Goal: Information Seeking & Learning: Learn about a topic

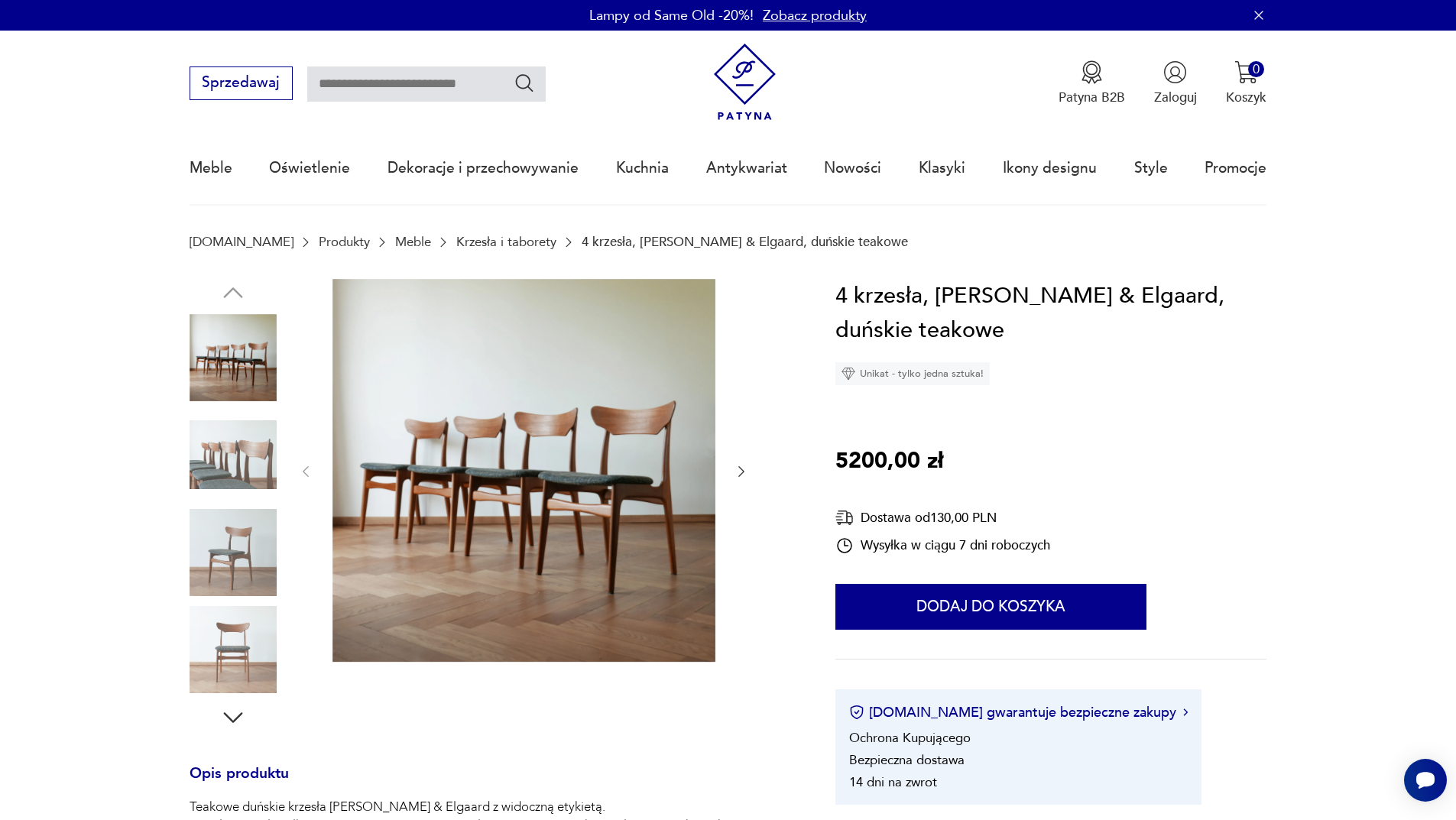
click at [211, 459] on img at bounding box center [233, 455] width 87 height 87
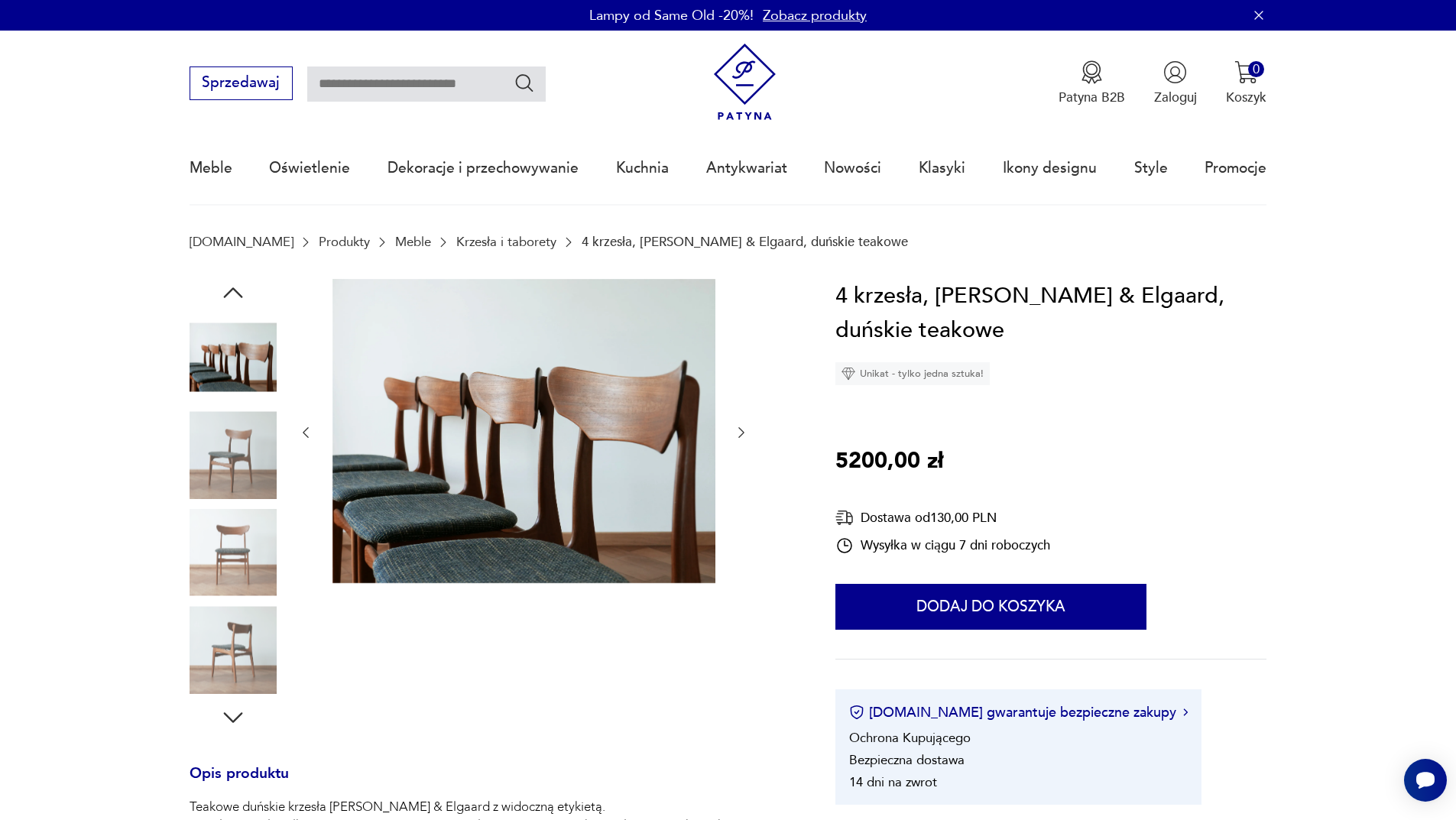
click at [241, 522] on img at bounding box center [233, 552] width 87 height 87
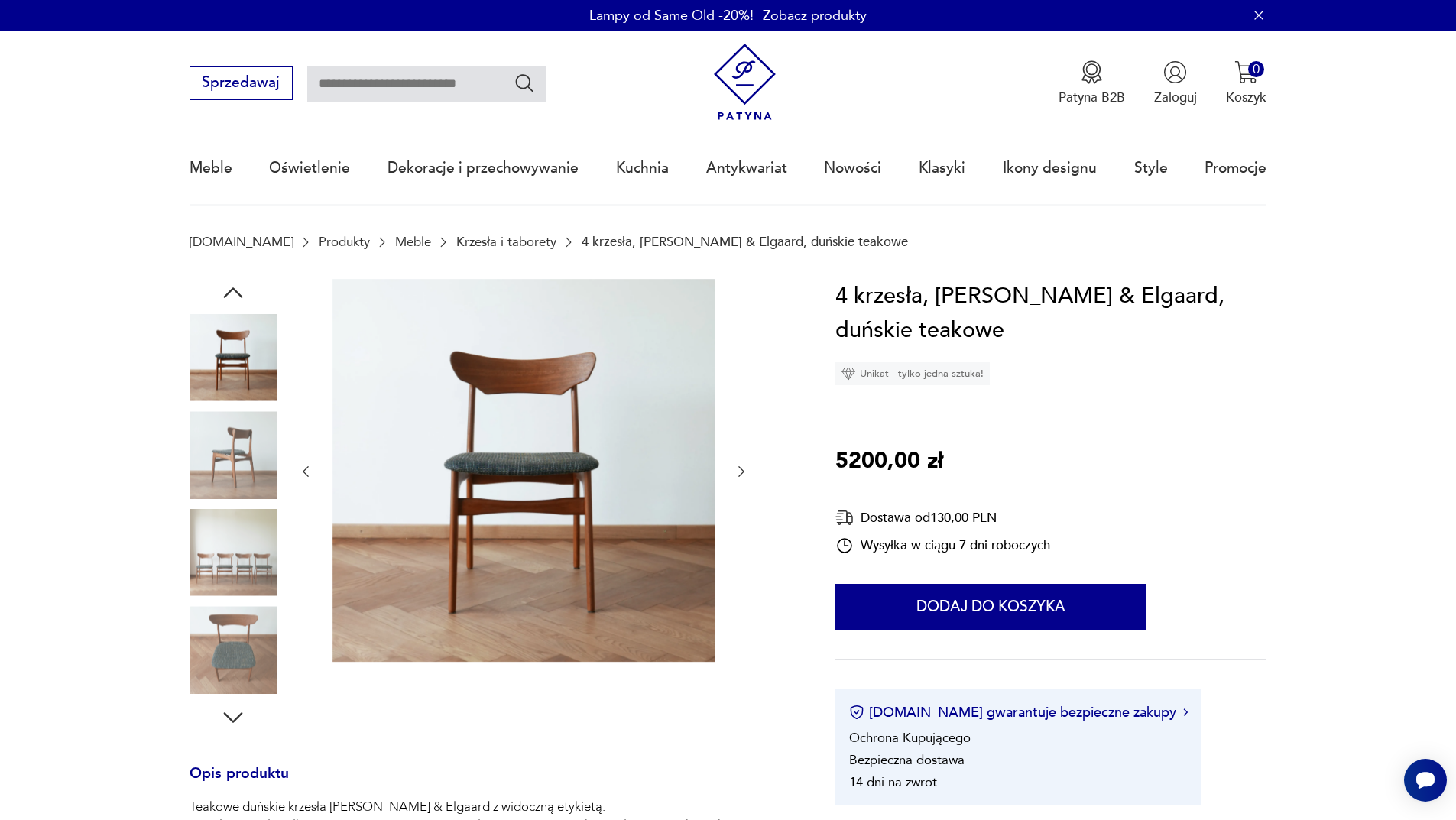
click at [250, 606] on img at bounding box center [233, 649] width 87 height 87
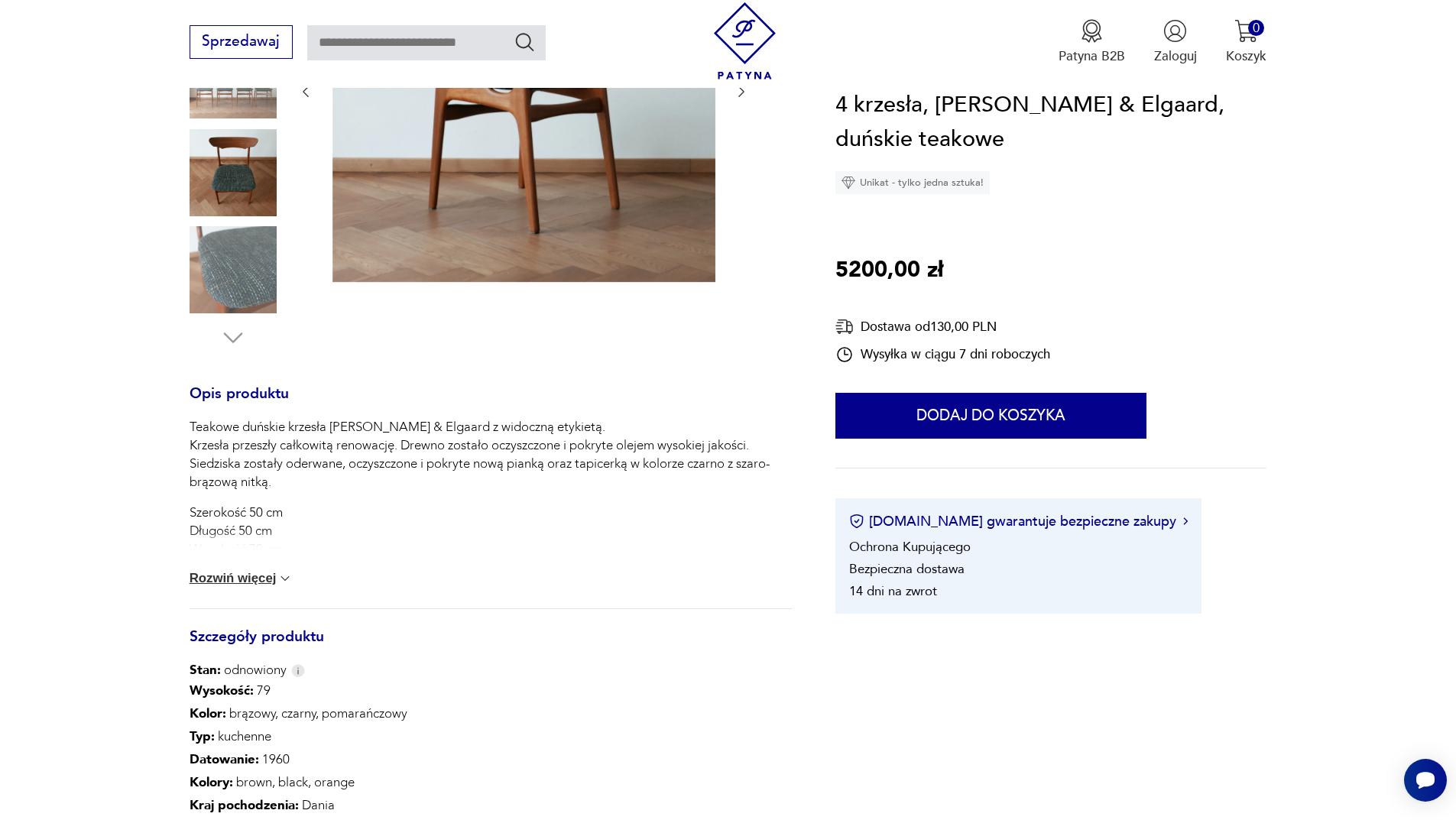
scroll to position [458, 0]
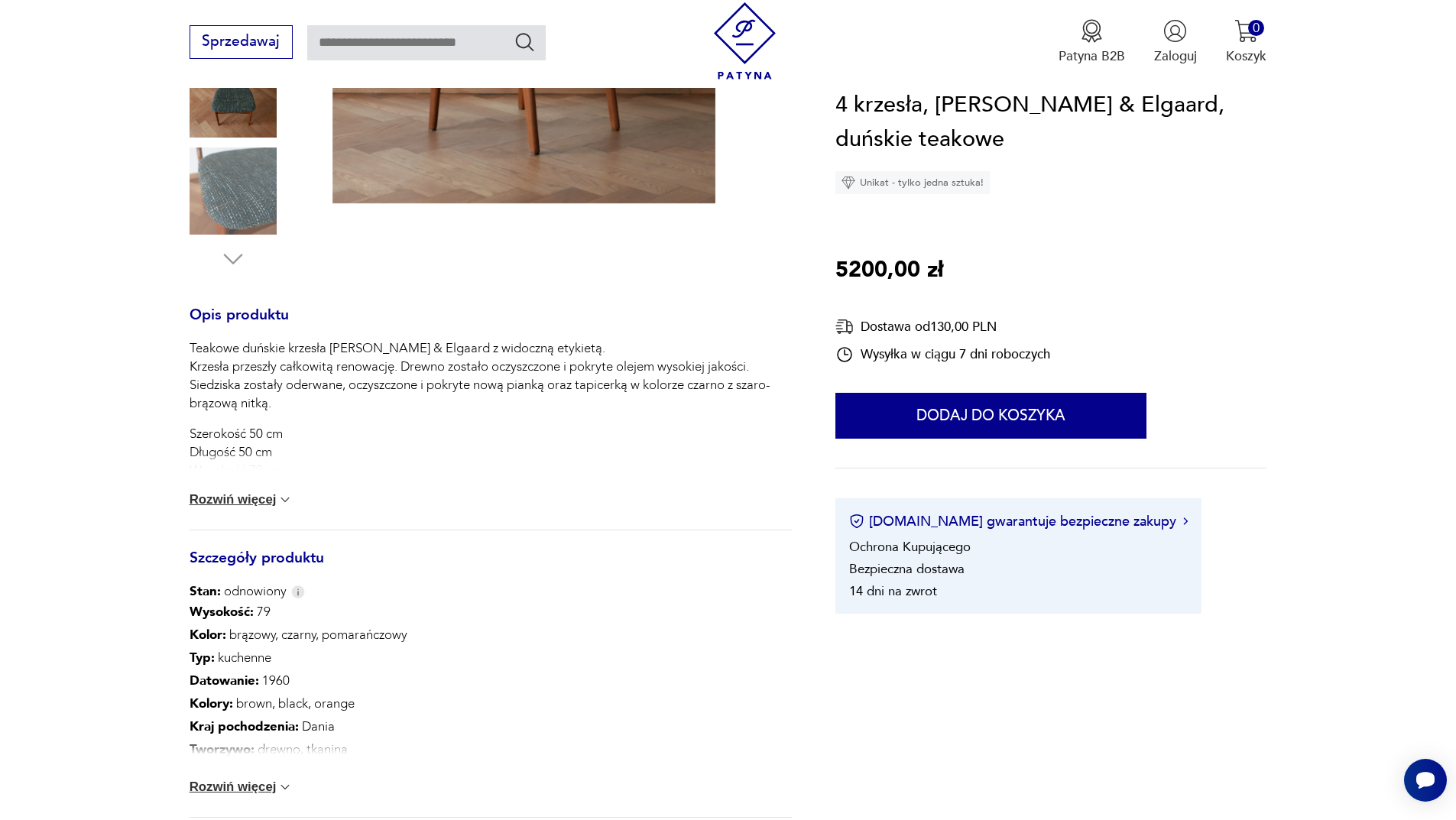
click at [259, 499] on button "Rozwiń więcej" at bounding box center [241, 499] width 104 height 15
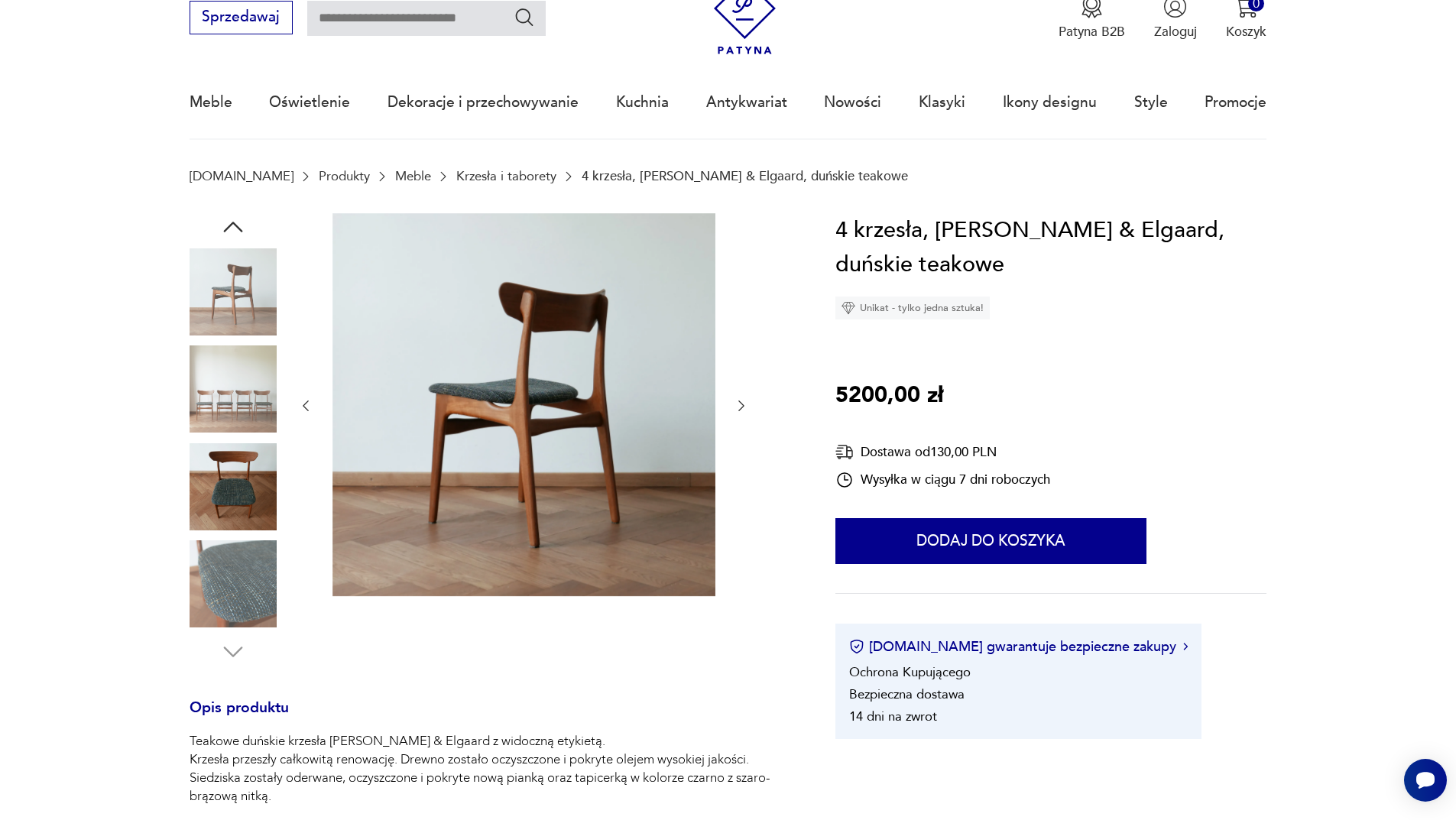
scroll to position [0, 0]
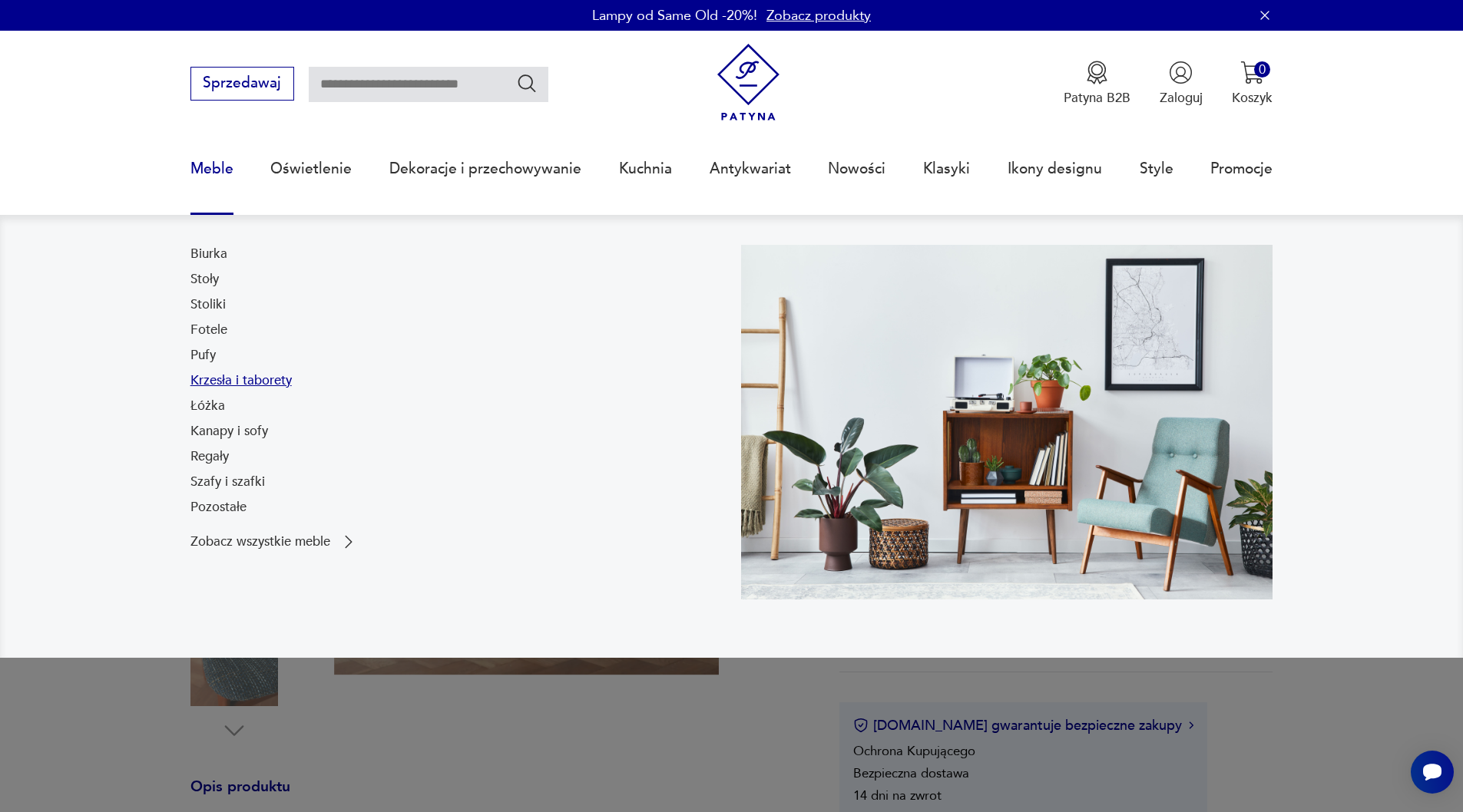
click at [212, 382] on link "Krzesła i taborety" at bounding box center [241, 381] width 102 height 19
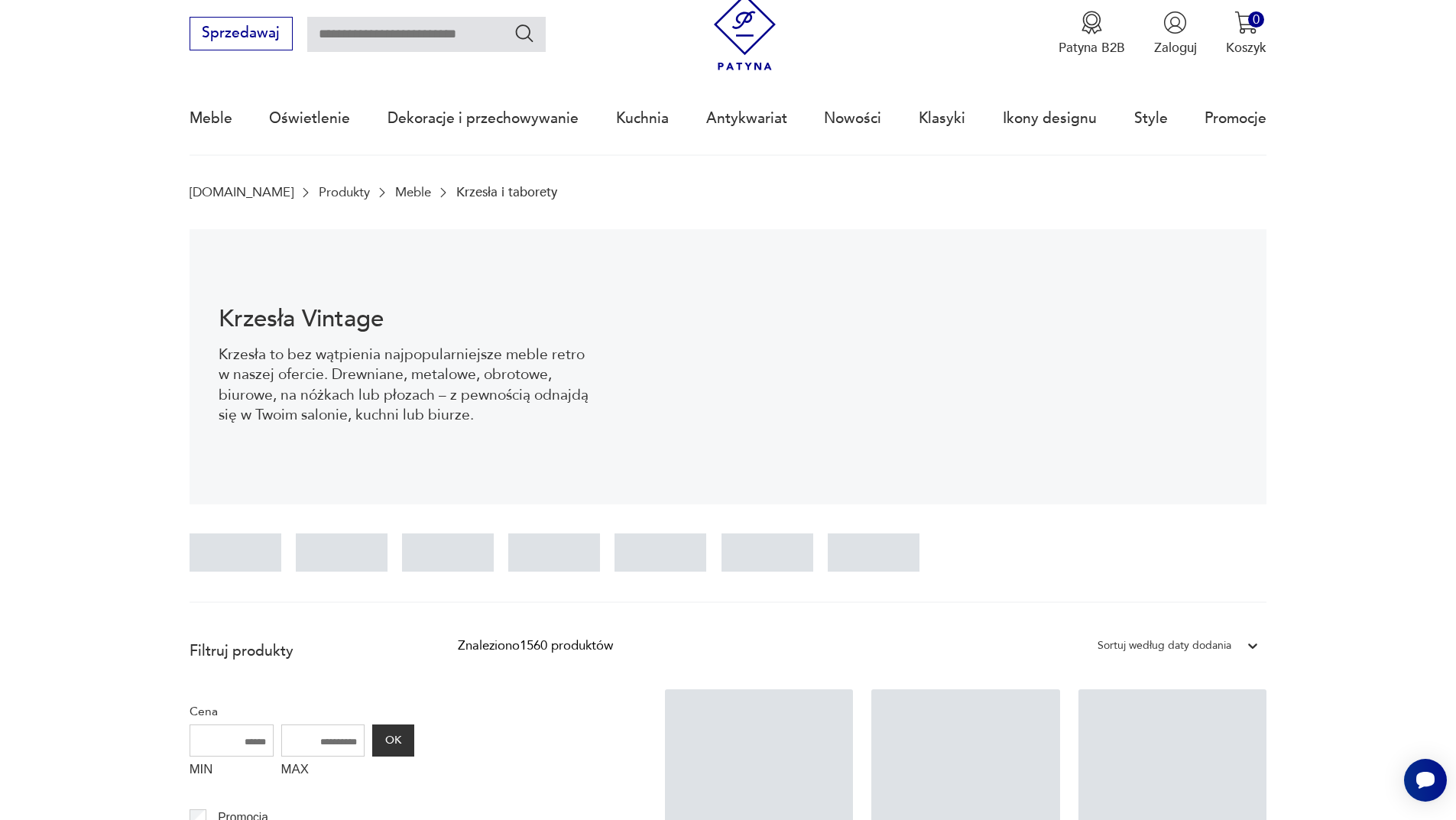
scroll to position [431, 0]
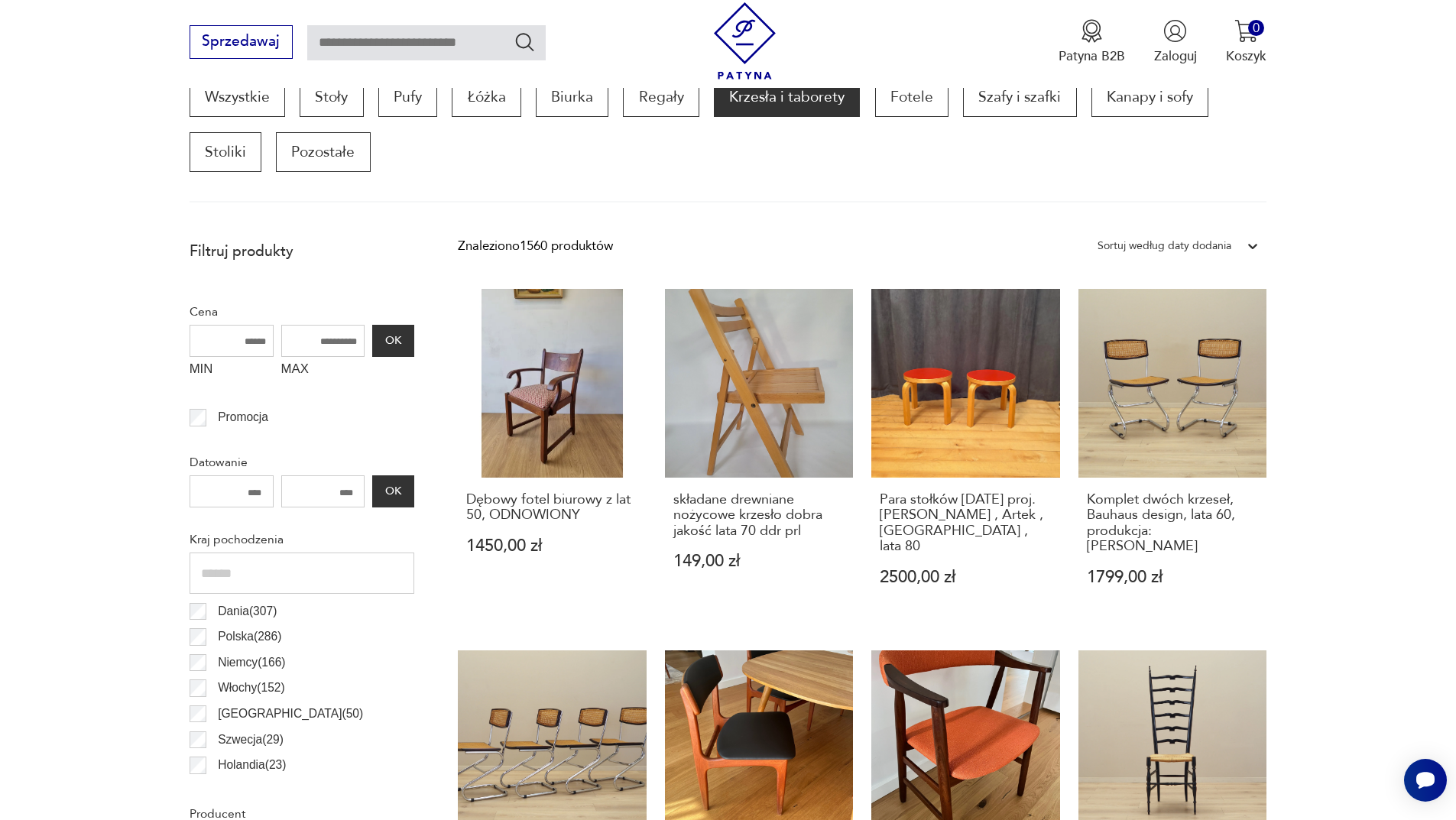
scroll to position [508, 0]
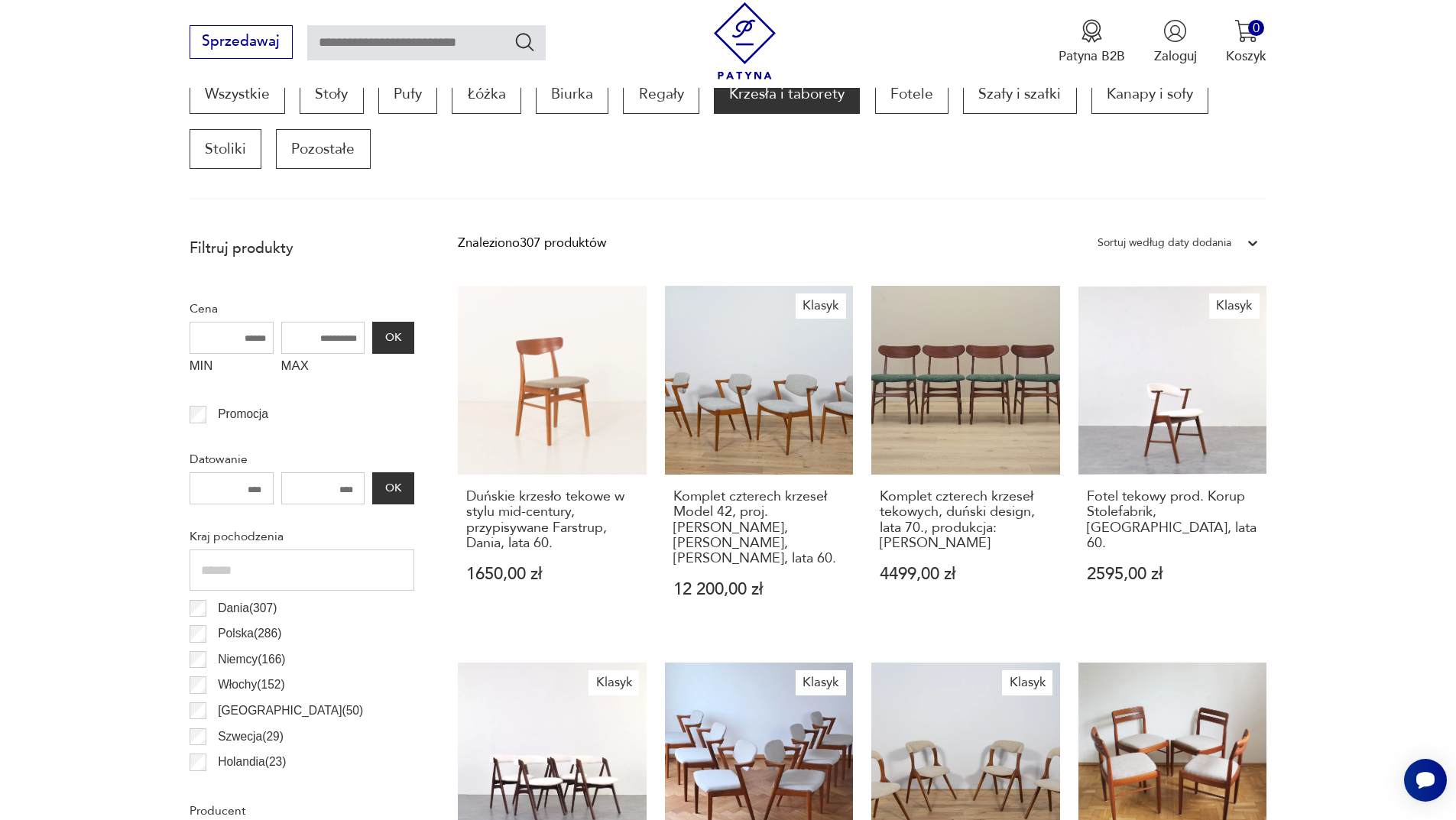
click at [1225, 241] on div "Sortuj według daty dodania" at bounding box center [1164, 243] width 134 height 20
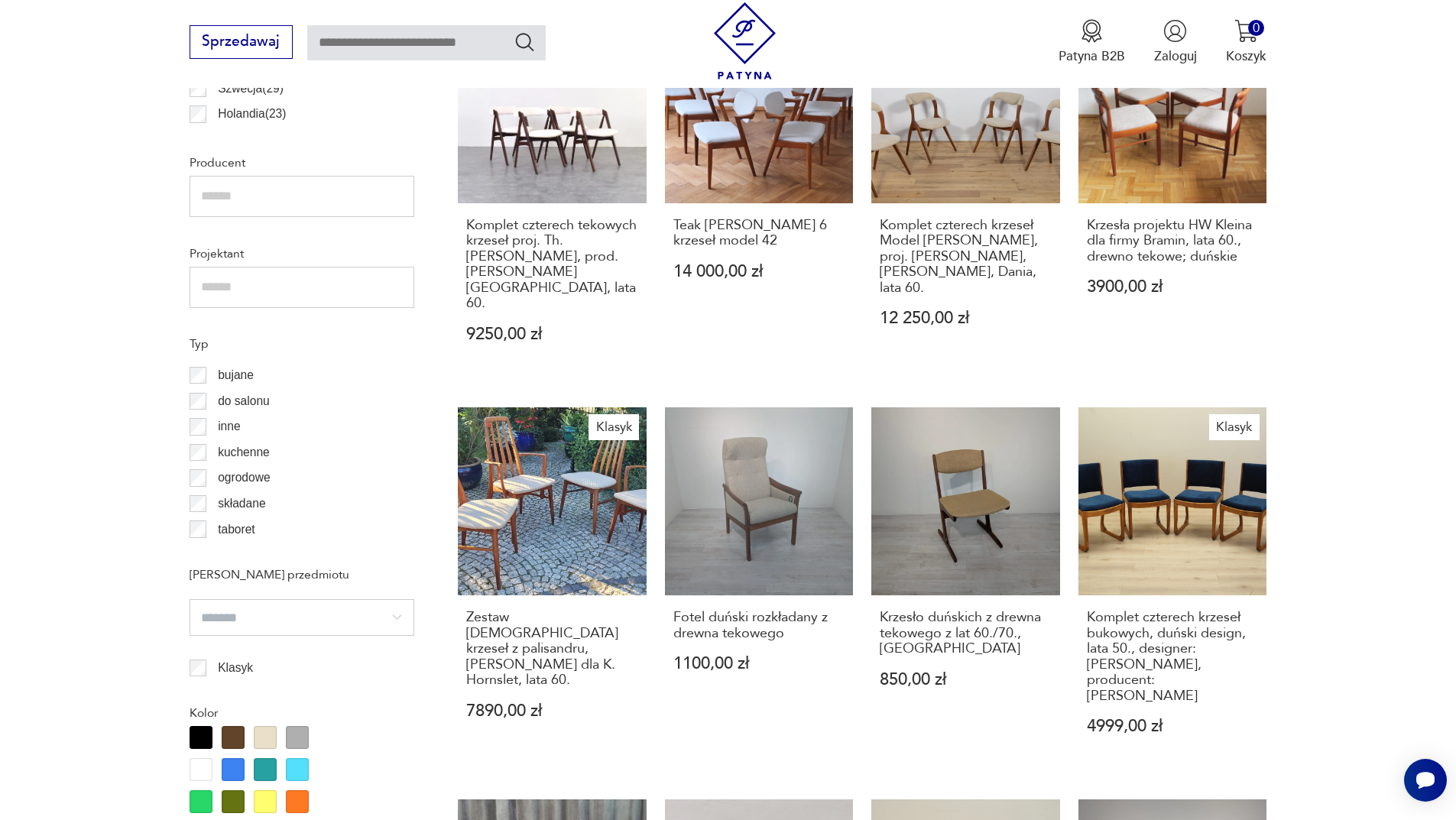
scroll to position [1120, 0]
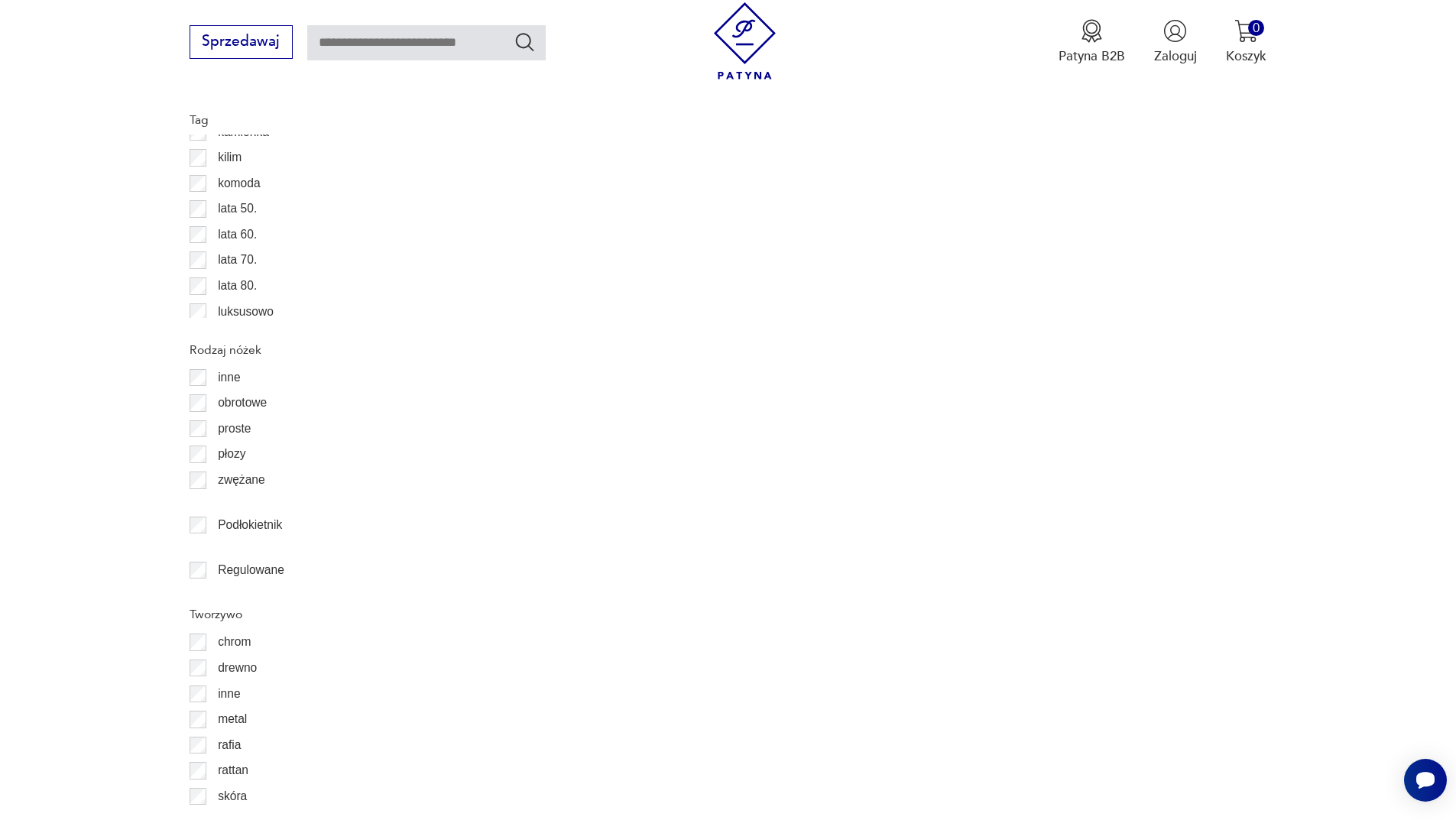
scroll to position [2113, 0]
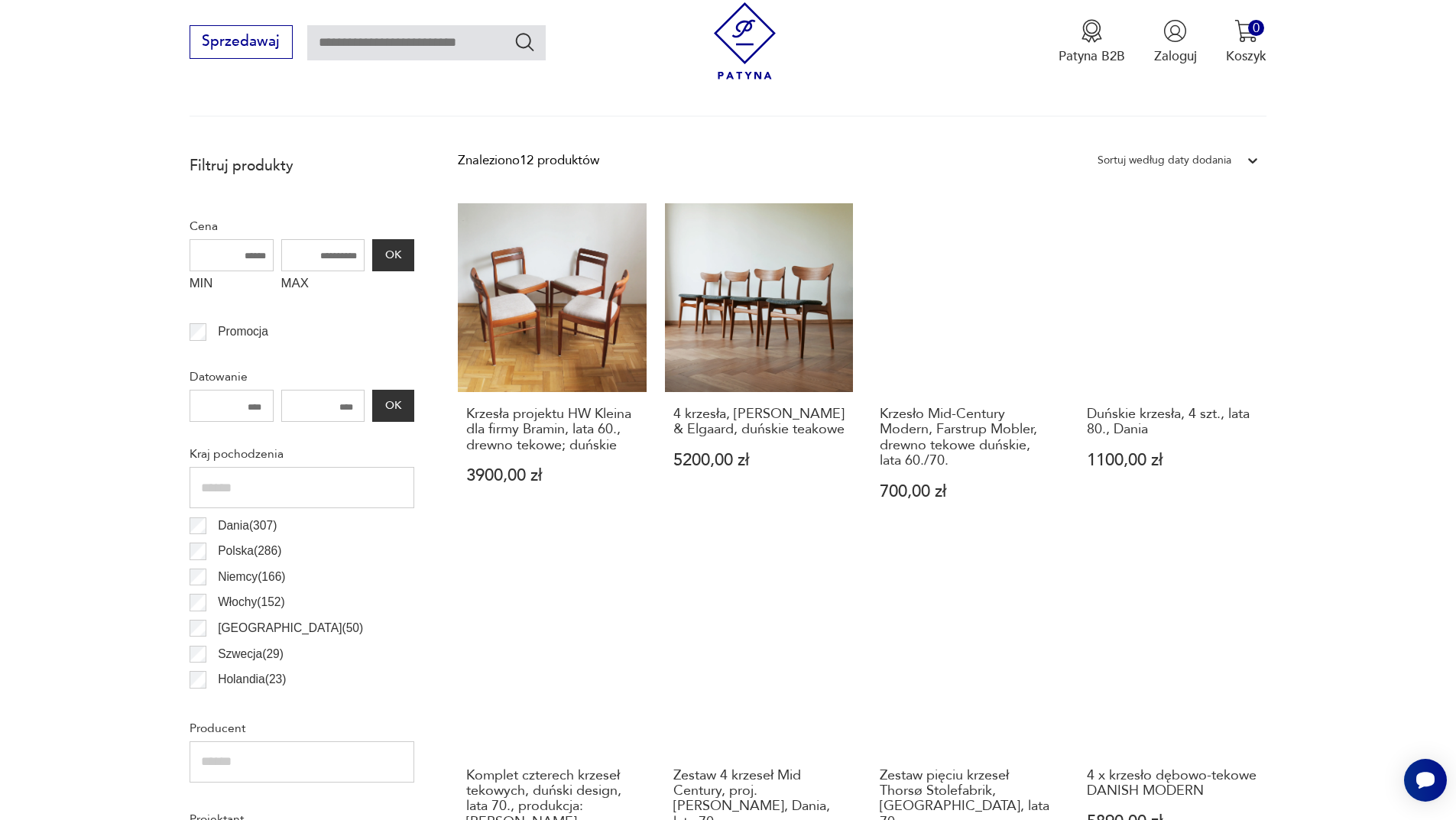
scroll to position [585, 0]
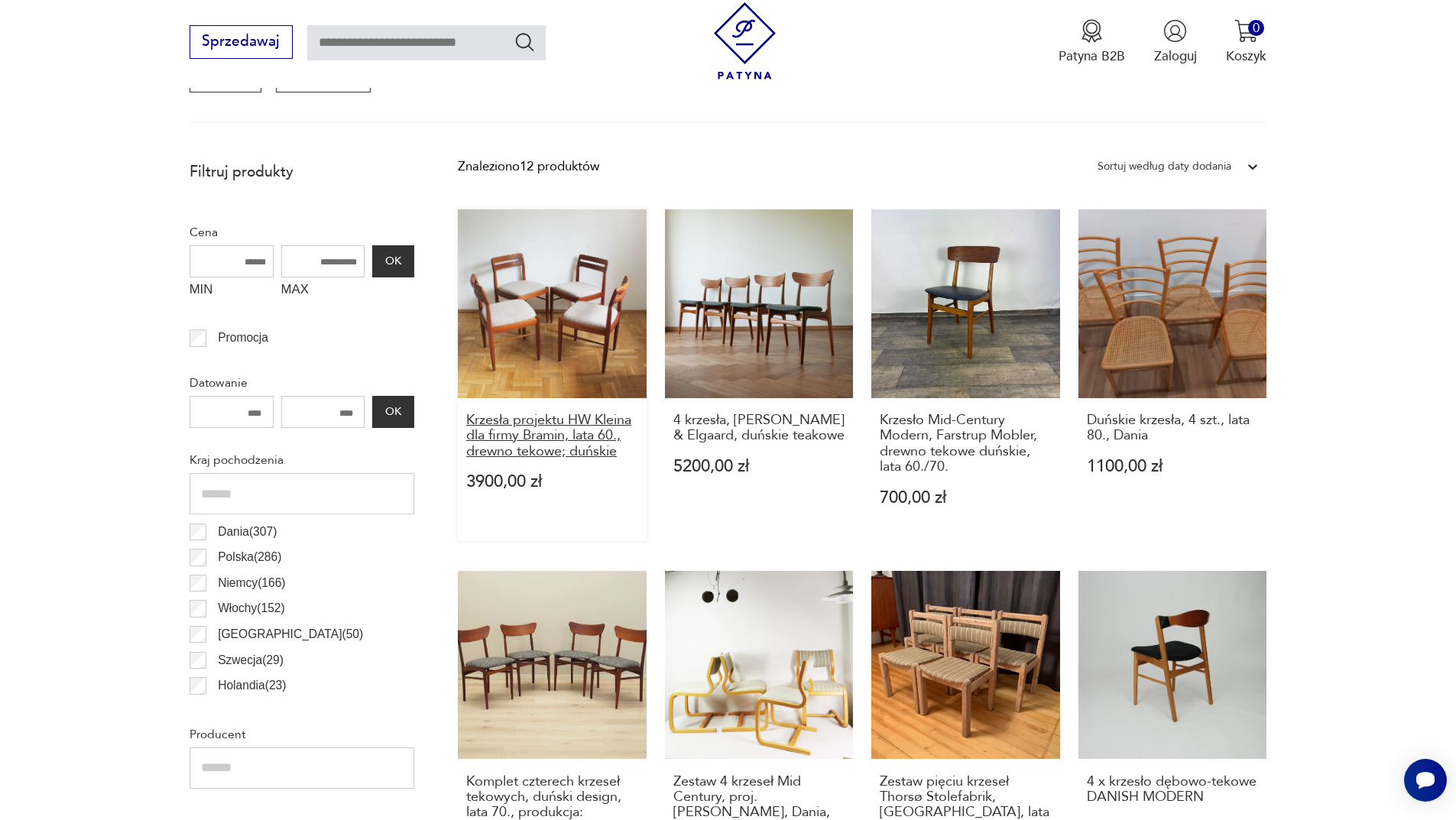
click at [621, 430] on h3 "Krzesła projektu HW Kleina dla firmy Bramin, lata 60., drewno tekowe; duńskie" at bounding box center [552, 436] width 172 height 47
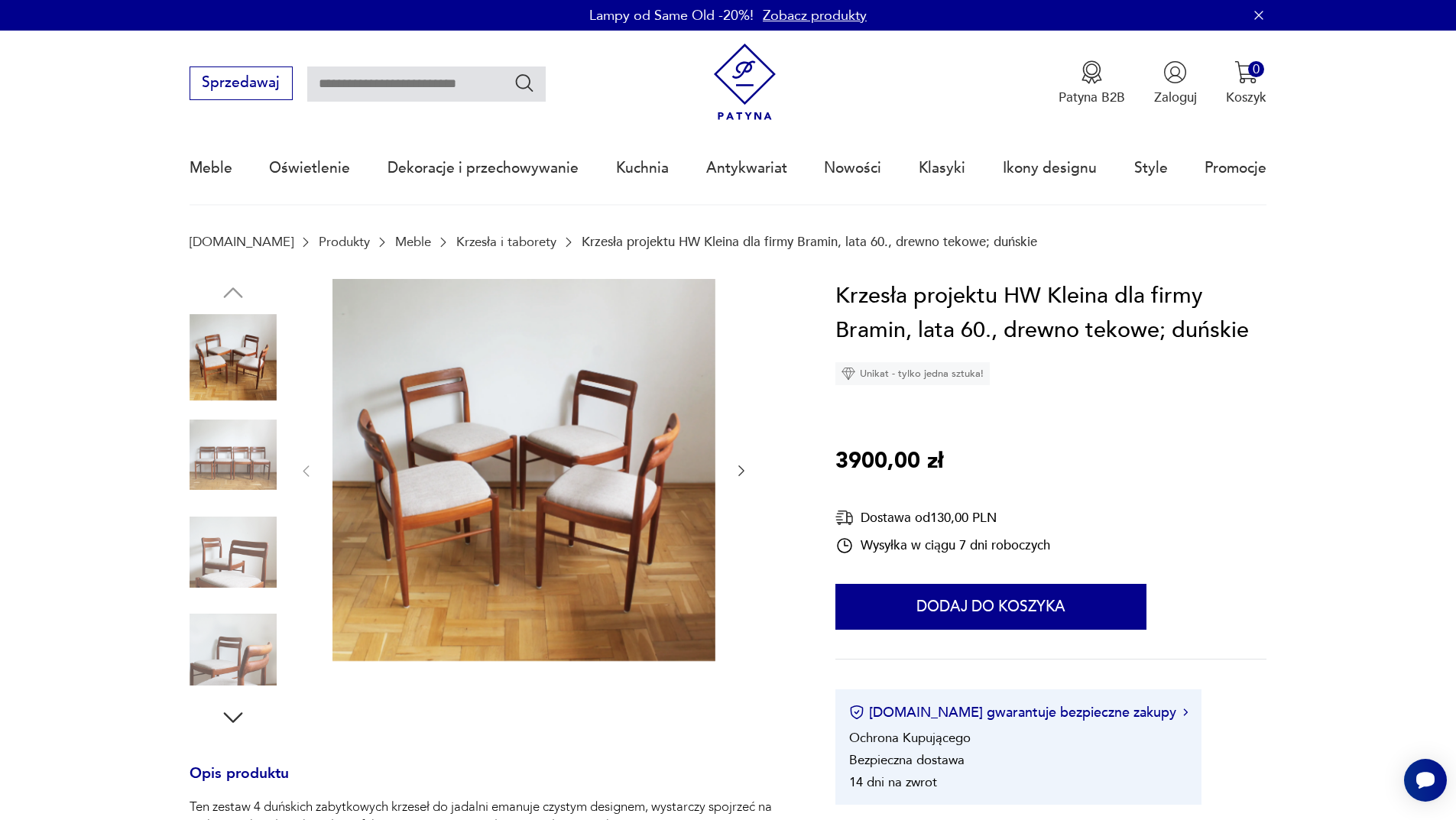
click at [252, 469] on img at bounding box center [233, 455] width 87 height 87
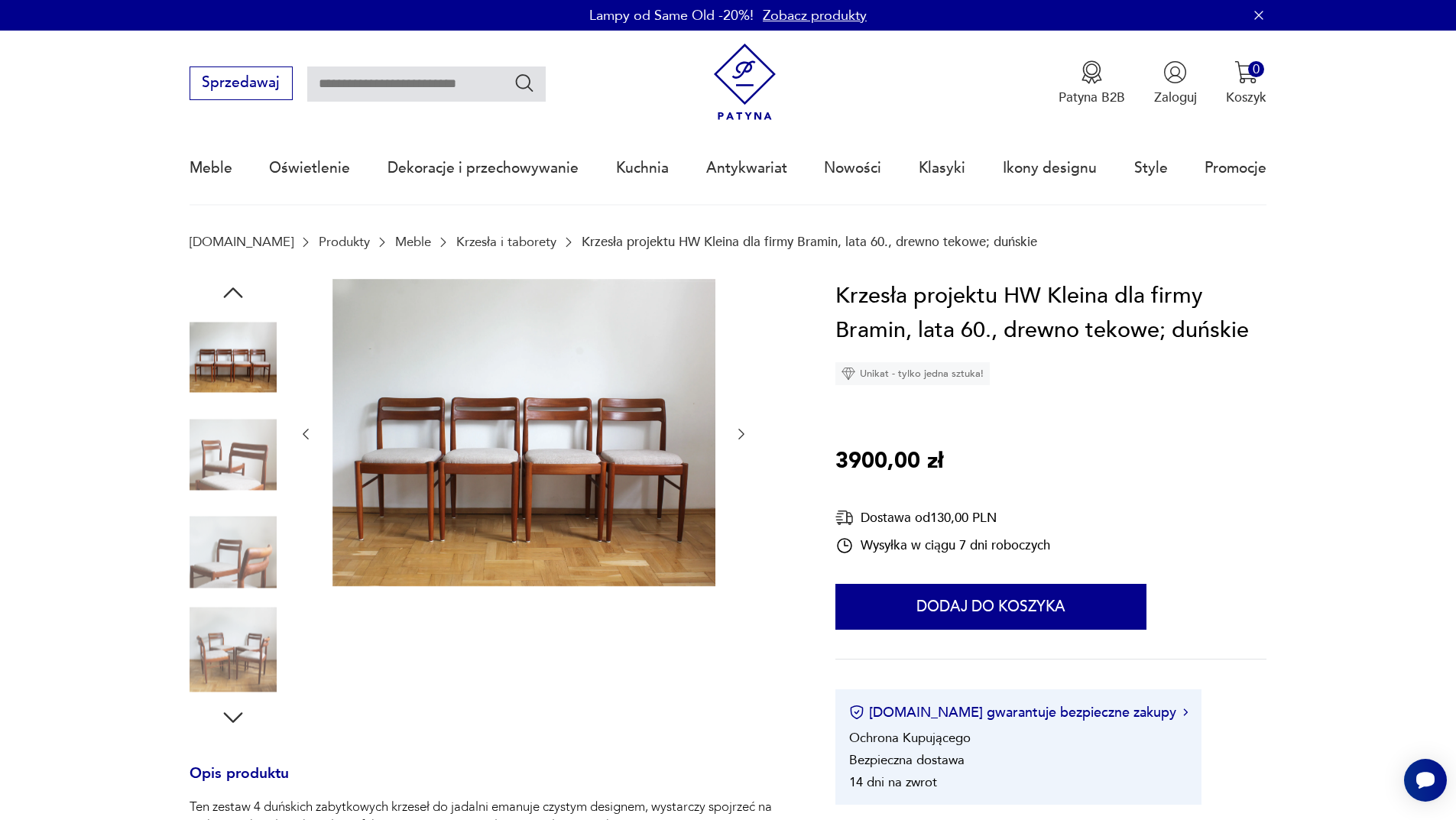
click at [243, 569] on img at bounding box center [233, 552] width 87 height 87
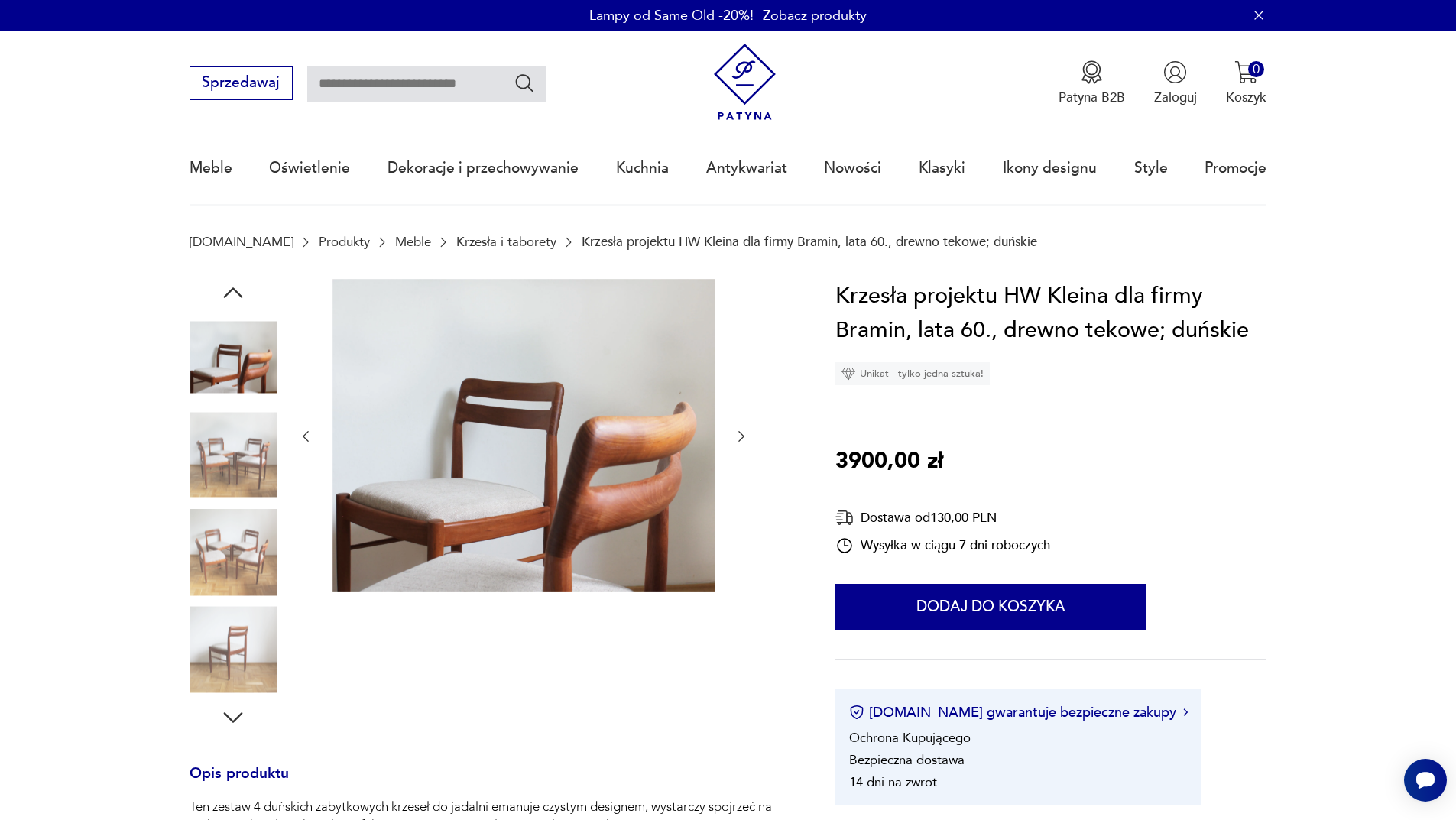
click at [253, 584] on img at bounding box center [233, 552] width 87 height 87
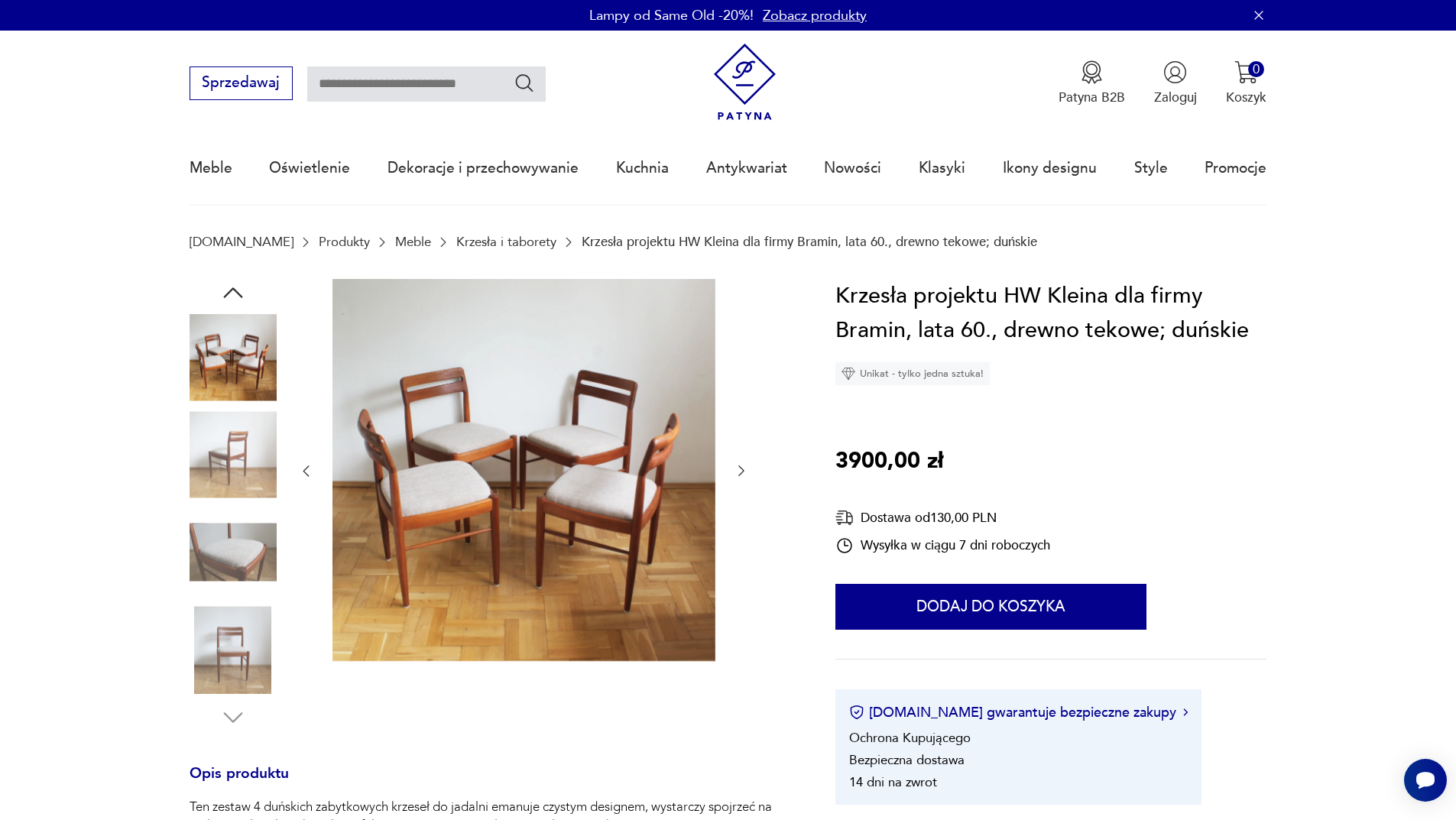
click at [249, 653] on img at bounding box center [233, 649] width 87 height 87
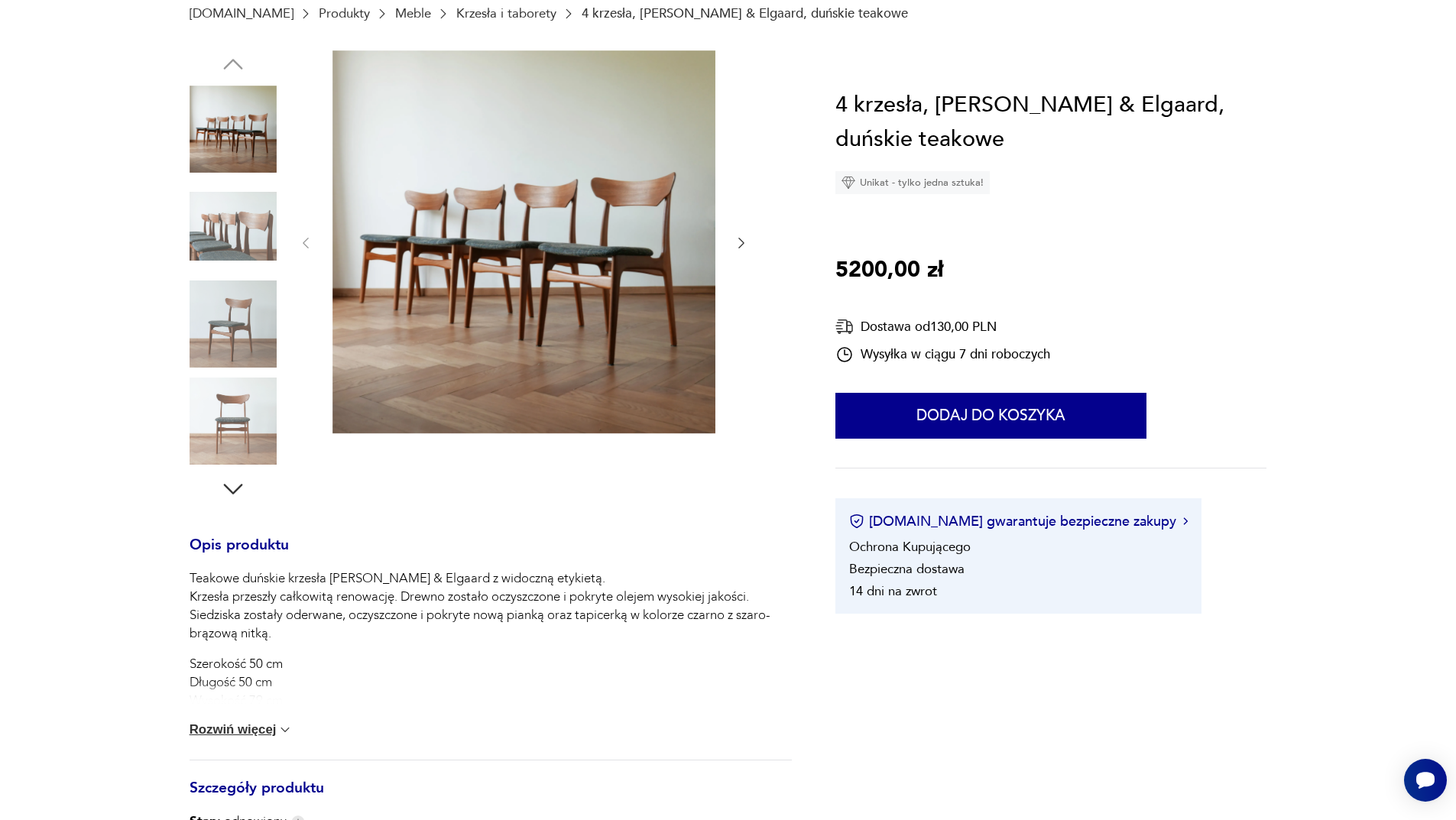
scroll to position [229, 0]
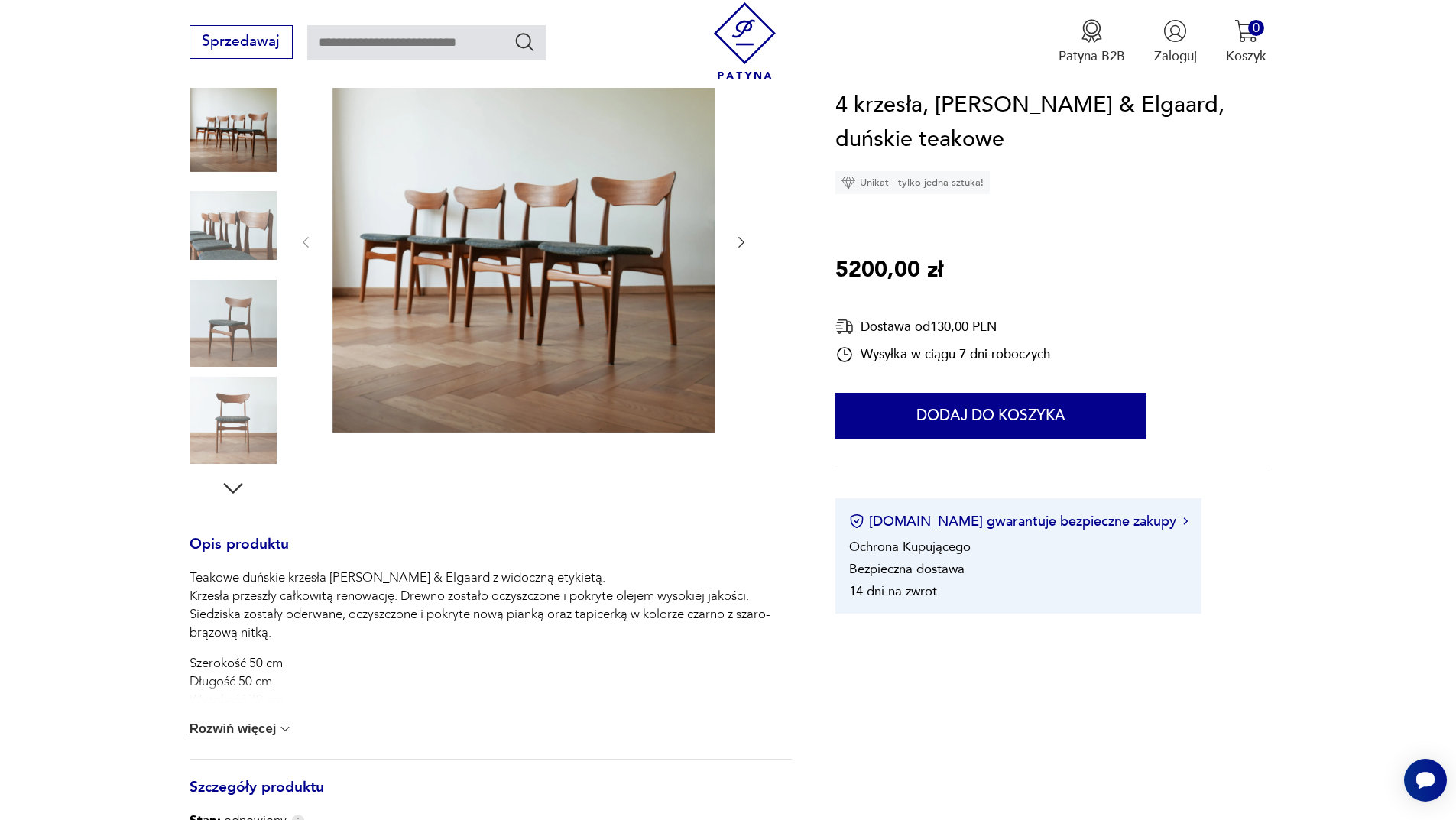
click at [930, 567] on li "Bezpieczna dostawa" at bounding box center [906, 569] width 115 height 18
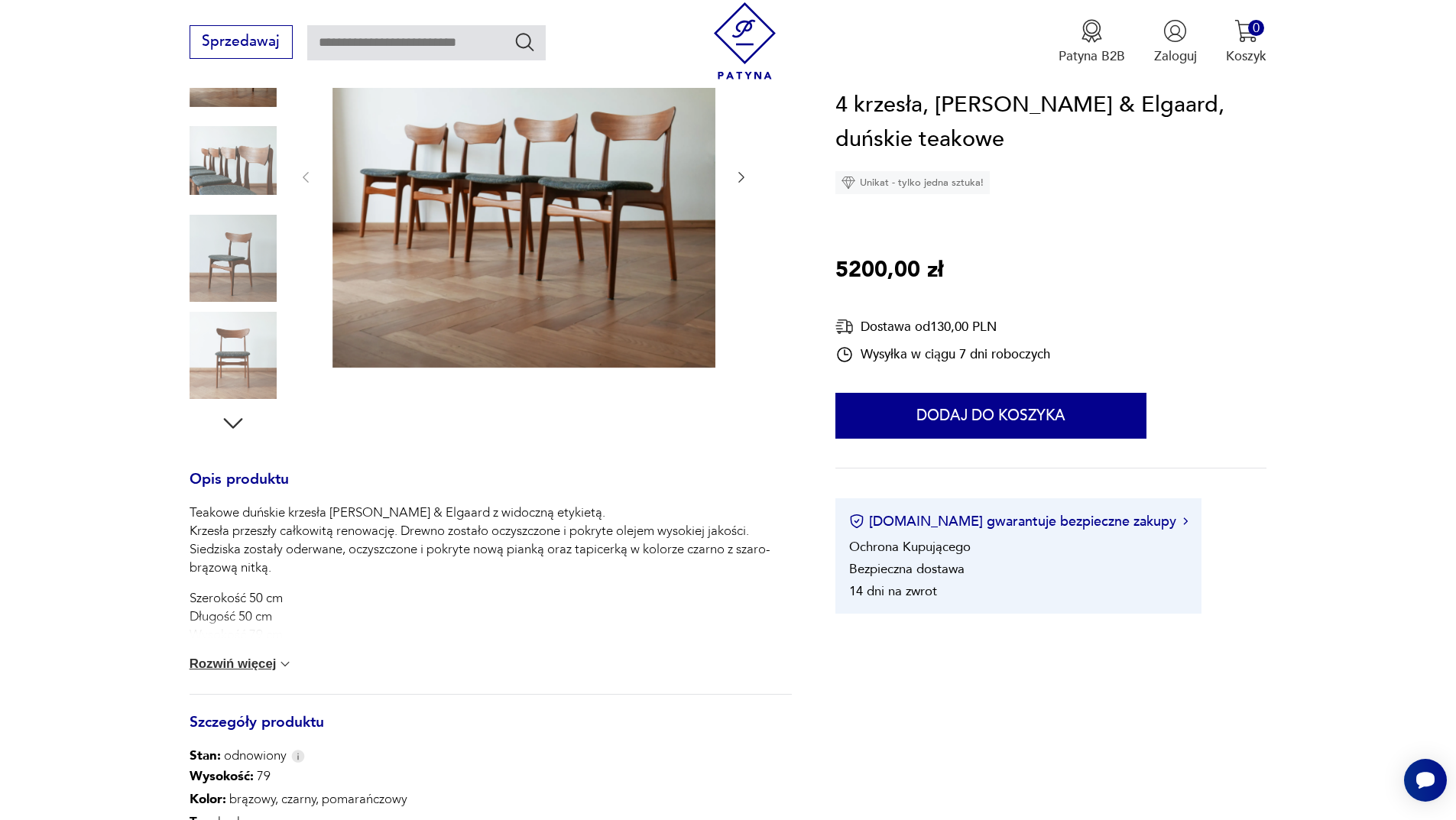
scroll to position [382, 0]
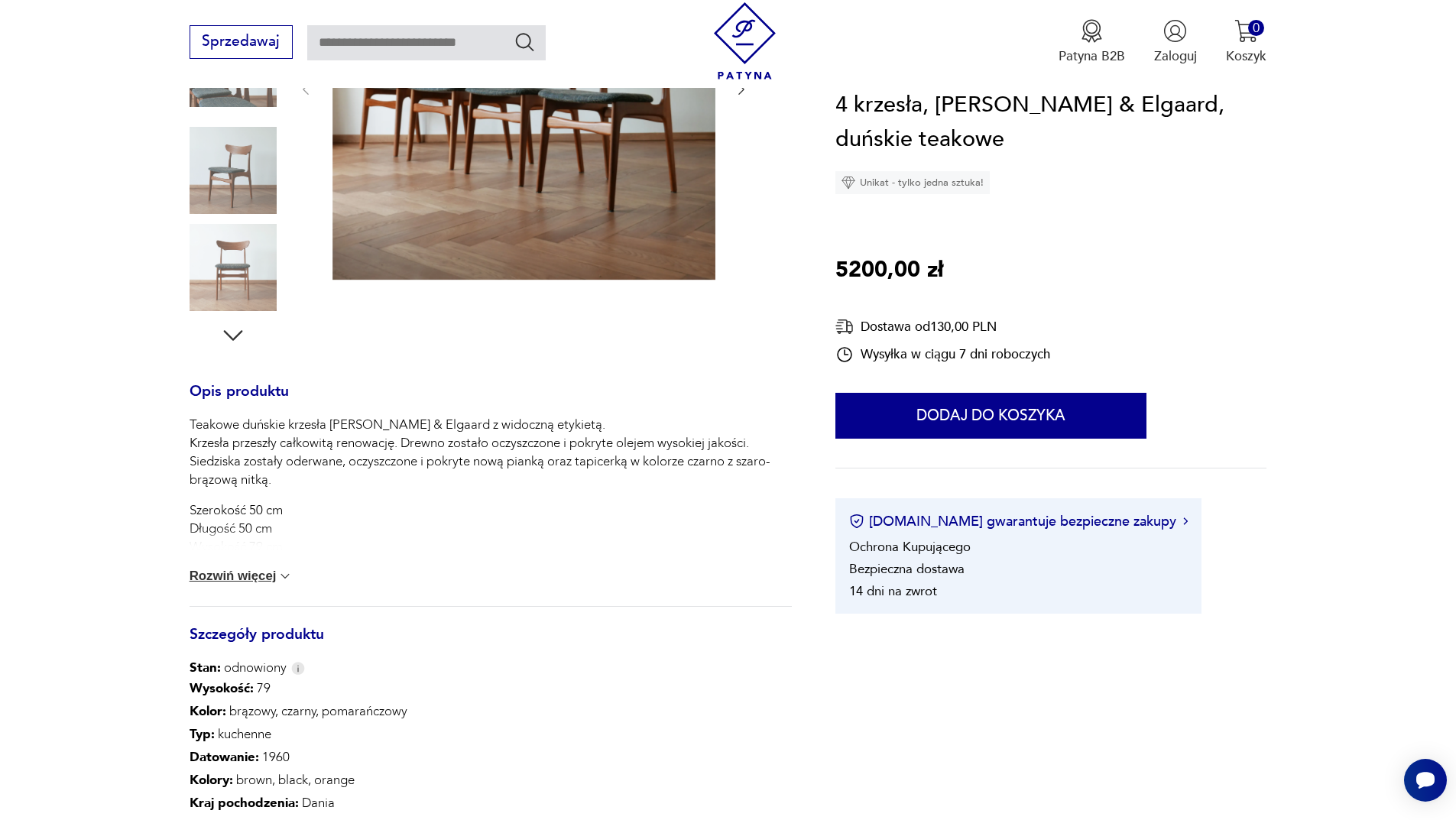
click at [245, 578] on button "Rozwiń więcej" at bounding box center [241, 576] width 104 height 15
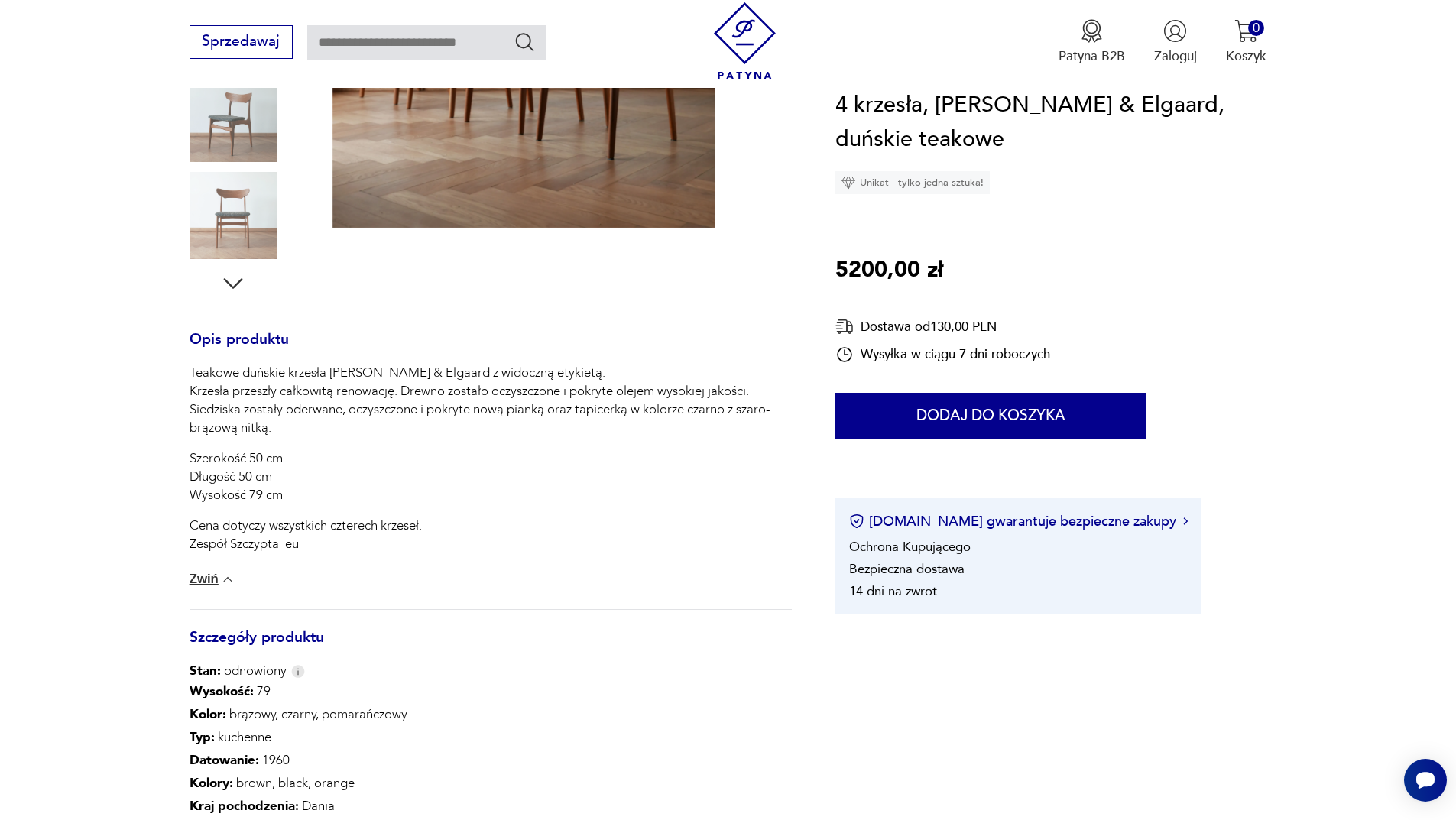
scroll to position [535, 0]
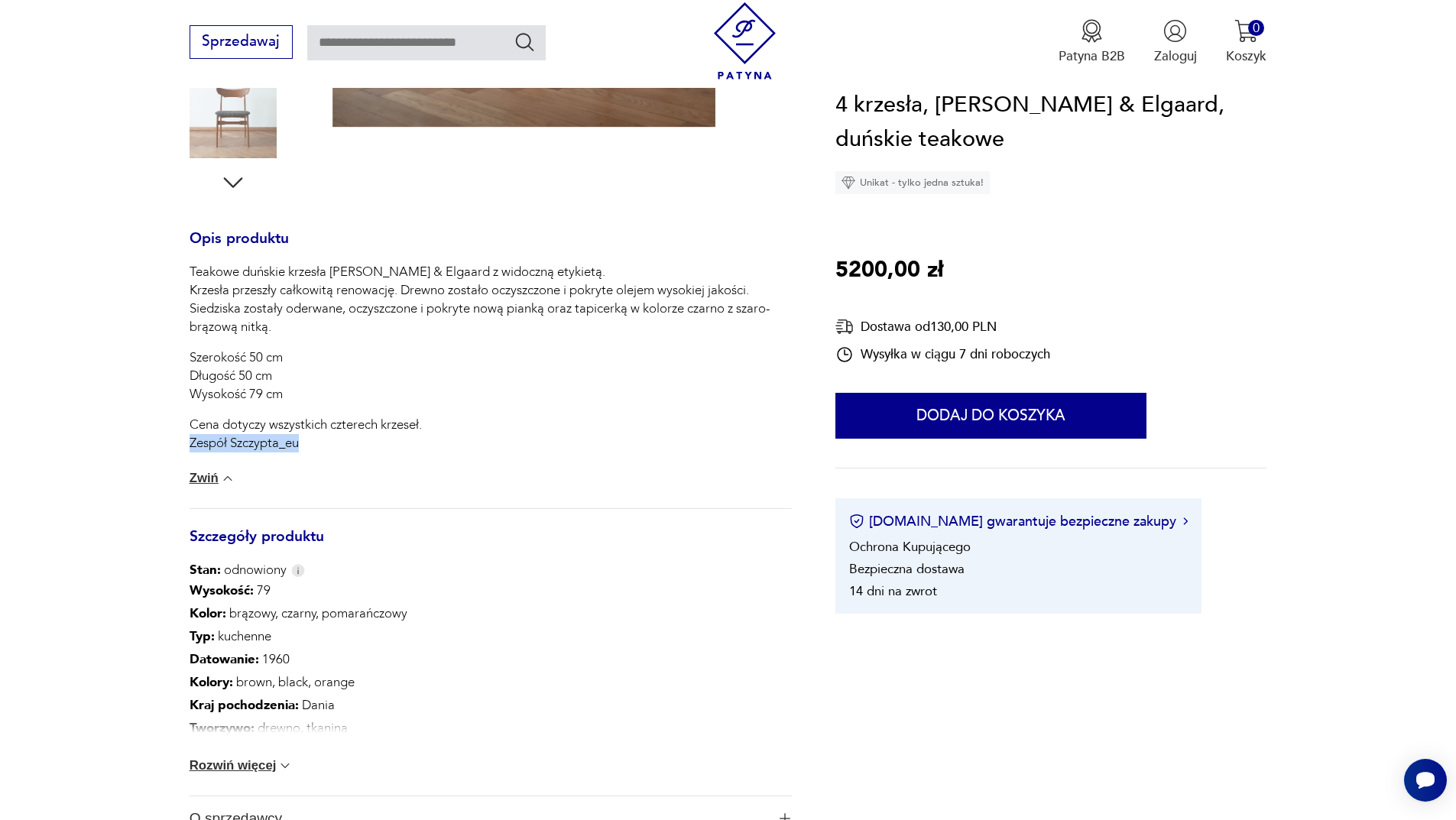
drag, startPoint x: 311, startPoint y: 449, endPoint x: 189, endPoint y: 438, distance: 122.5
click at [189, 438] on p "Cena dotyczy wszystkich czterech krzeseł. Zespół Szczypta_eu" at bounding box center [491, 433] width 602 height 36
copy p "Zespół Szczypta_eu"
